Goal: Download file/media

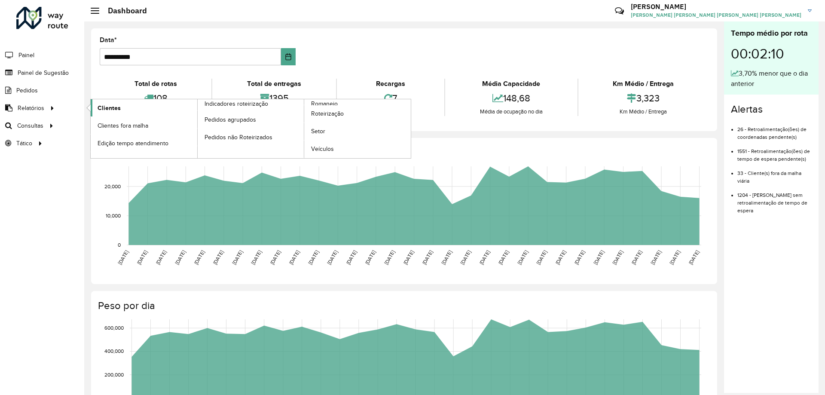
click at [100, 107] on span "Clientes" at bounding box center [109, 108] width 23 height 9
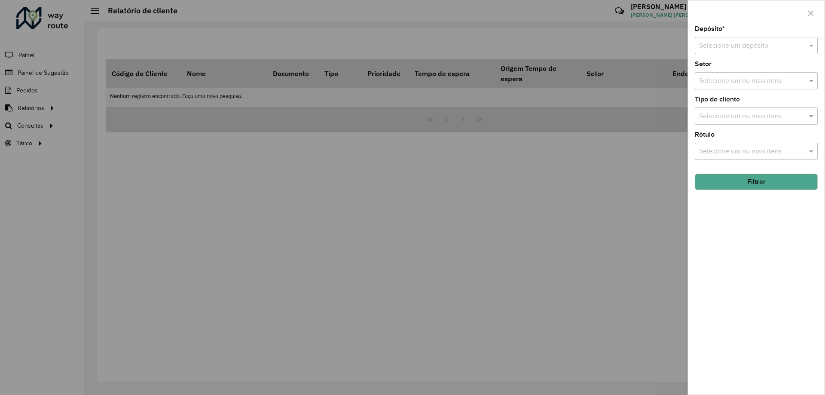
click at [724, 110] on div "Selecione um ou mais itens" at bounding box center [756, 115] width 123 height 17
click at [705, 45] on input "text" at bounding box center [747, 46] width 97 height 10
click at [717, 67] on span "CDD [GEOGRAPHIC_DATA]" at bounding box center [741, 70] width 84 height 7
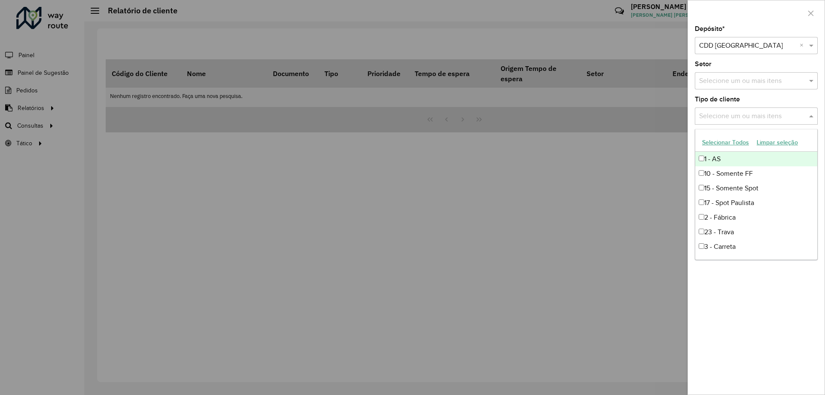
click at [723, 114] on input "text" at bounding box center [752, 116] width 110 height 10
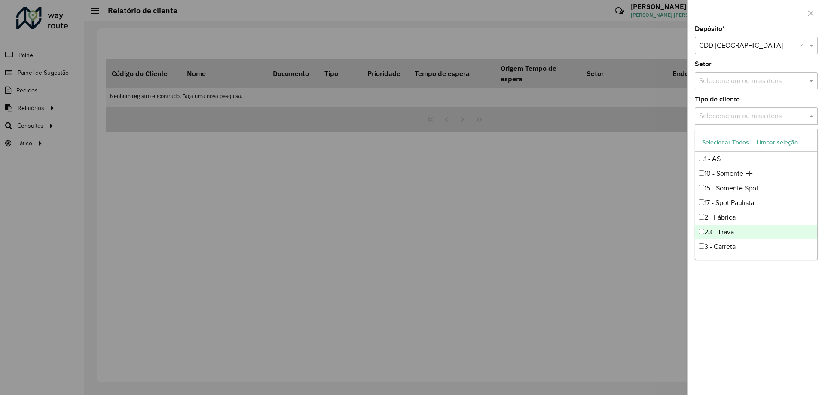
click at [705, 235] on div "23 - Trava" at bounding box center [756, 232] width 122 height 15
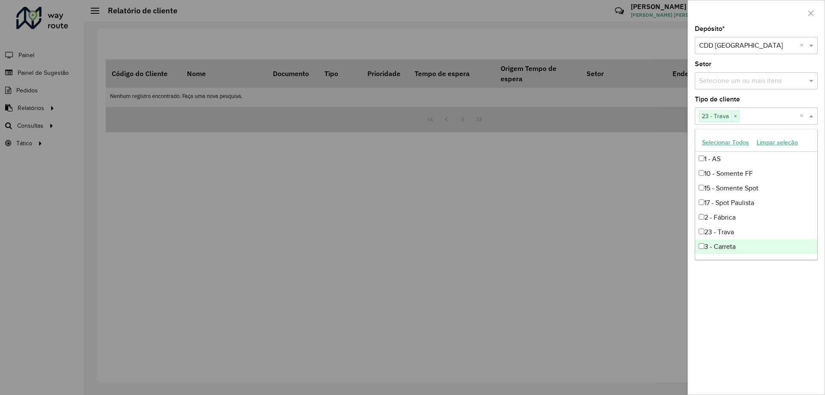
click at [721, 260] on div "Depósito * Selecione um depósito × CDD [GEOGRAPHIC_DATA] × Setor Selecione um o…" at bounding box center [756, 210] width 137 height 369
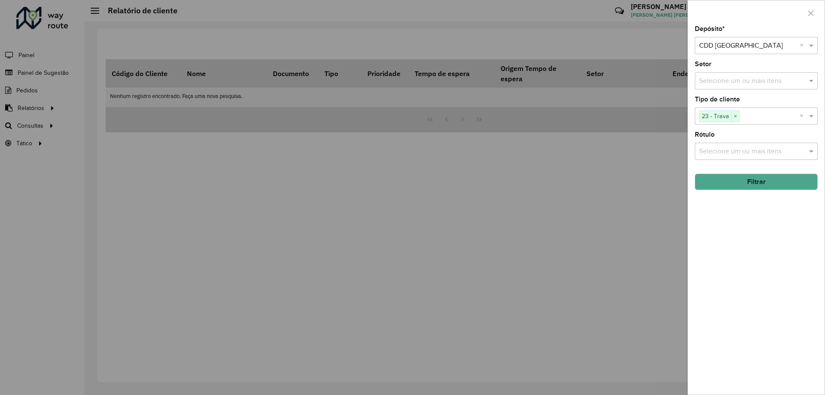
click at [768, 193] on div "Depósito * Selecione um depósito × CDD [GEOGRAPHIC_DATA] × Setor Selecione um o…" at bounding box center [756, 210] width 137 height 369
click at [770, 189] on button "Filtrar" at bounding box center [756, 182] width 123 height 16
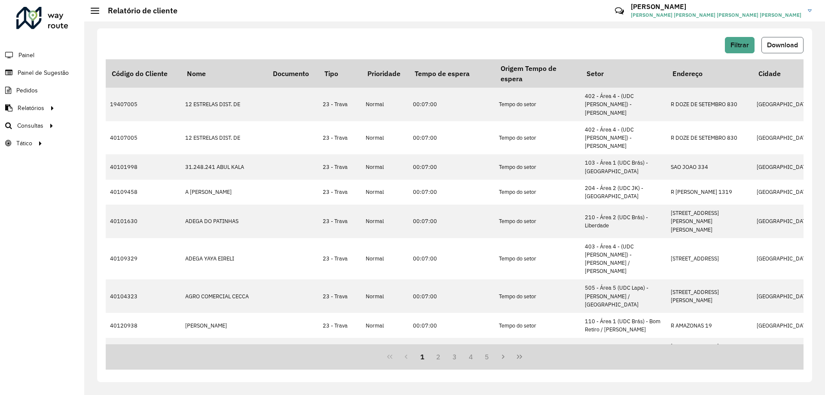
click at [780, 51] on button "Download" at bounding box center [782, 45] width 42 height 16
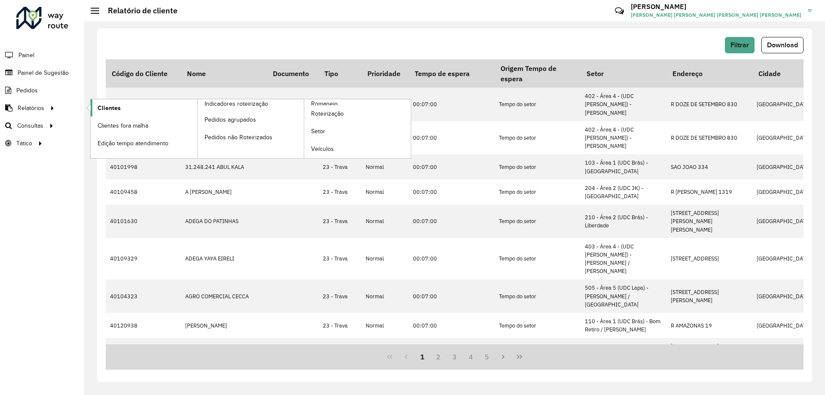
click at [109, 111] on span "Clientes" at bounding box center [109, 108] width 23 height 9
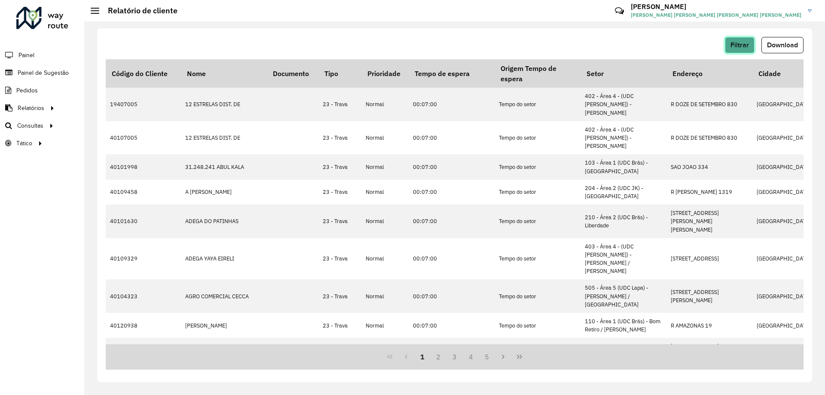
click at [747, 49] on button "Filtrar" at bounding box center [740, 45] width 30 height 16
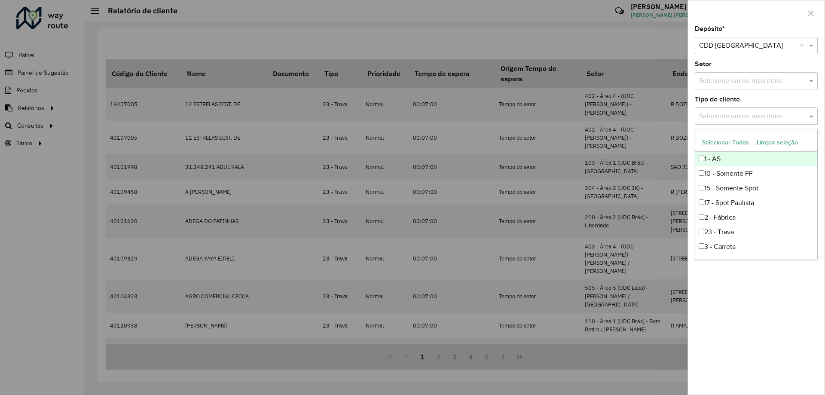
click at [805, 116] on input "text" at bounding box center [752, 116] width 110 height 10
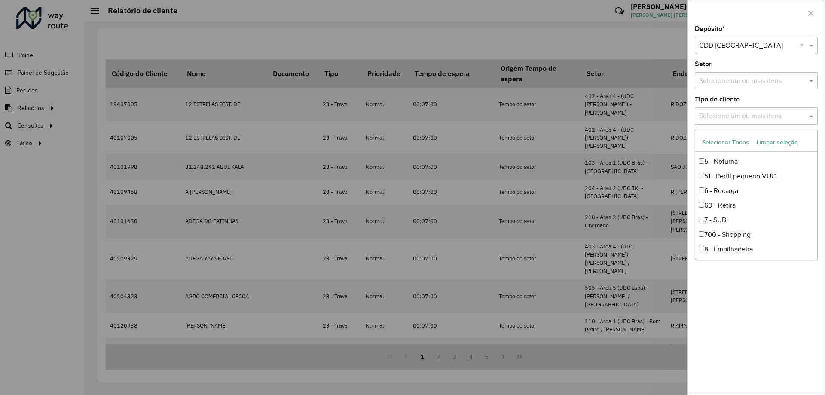
scroll to position [189, 0]
click at [724, 217] on div "81 - Zé Delivery" at bounding box center [756, 218] width 122 height 15
click at [758, 290] on div "Depósito * Selecione um depósito × CDD [GEOGRAPHIC_DATA] × Setor Selecione um o…" at bounding box center [756, 210] width 137 height 369
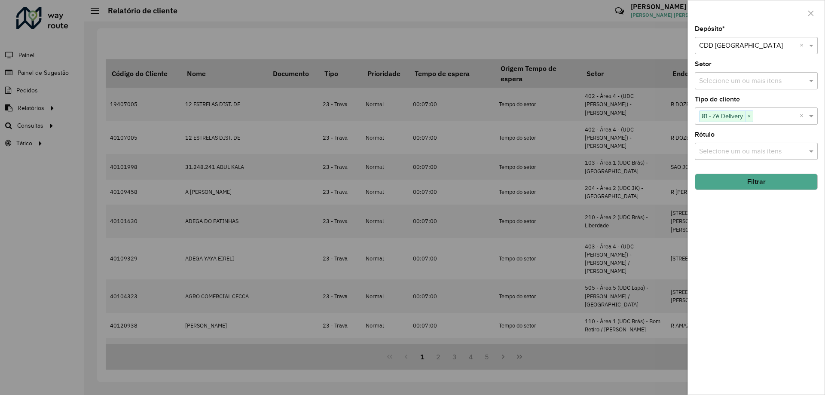
click at [772, 188] on button "Filtrar" at bounding box center [756, 182] width 123 height 16
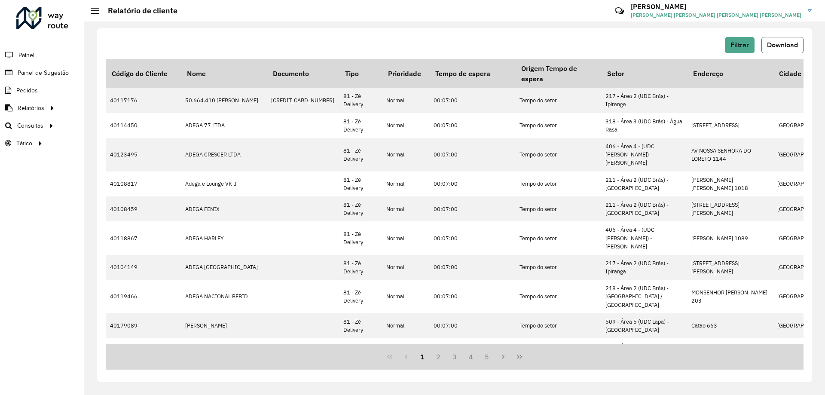
click at [780, 40] on button "Download" at bounding box center [782, 45] width 42 height 16
